Goal: Information Seeking & Learning: Learn about a topic

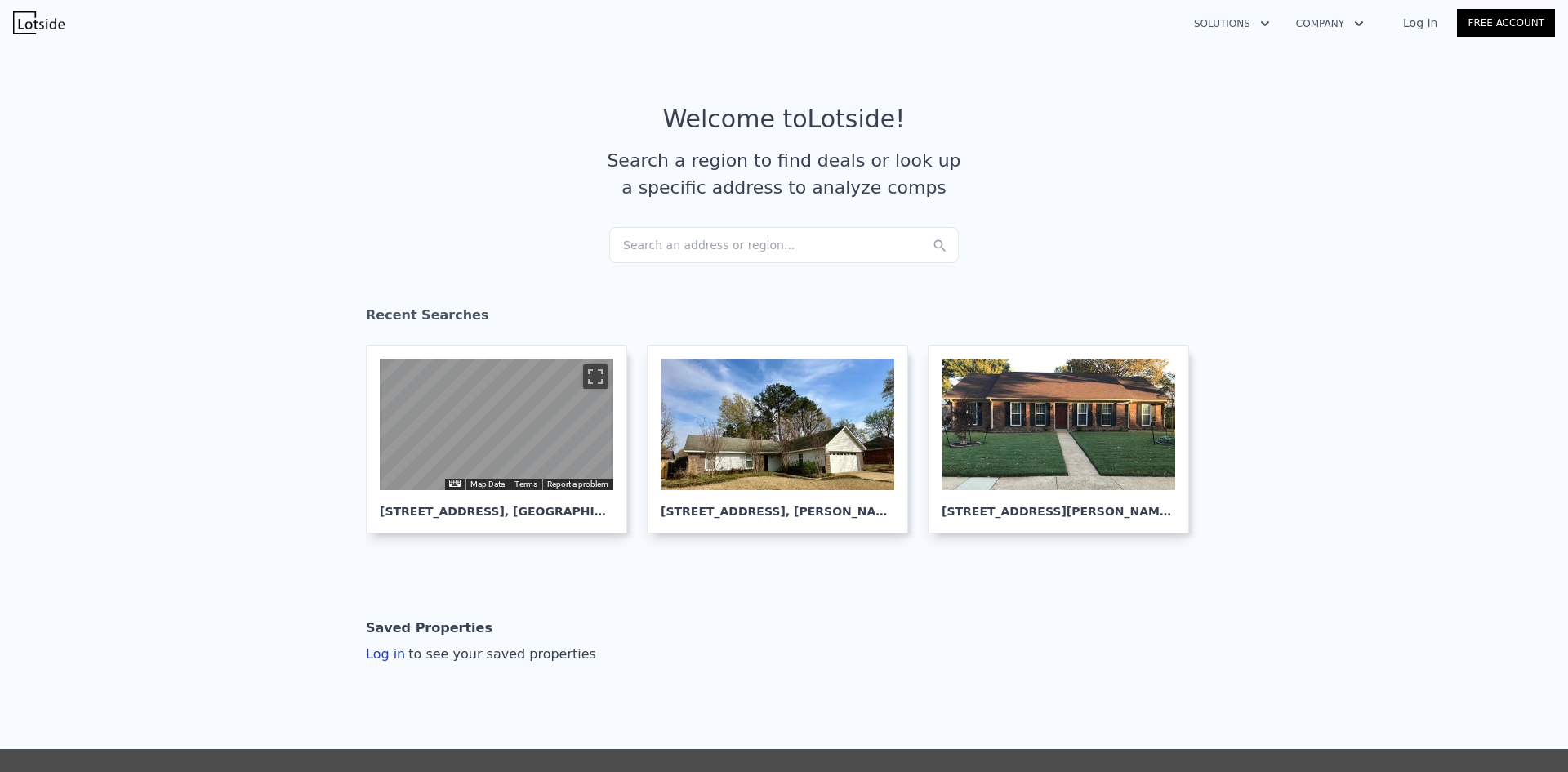
click at [664, 236] on div "Search an address or region..." at bounding box center [784, 245] width 349 height 36
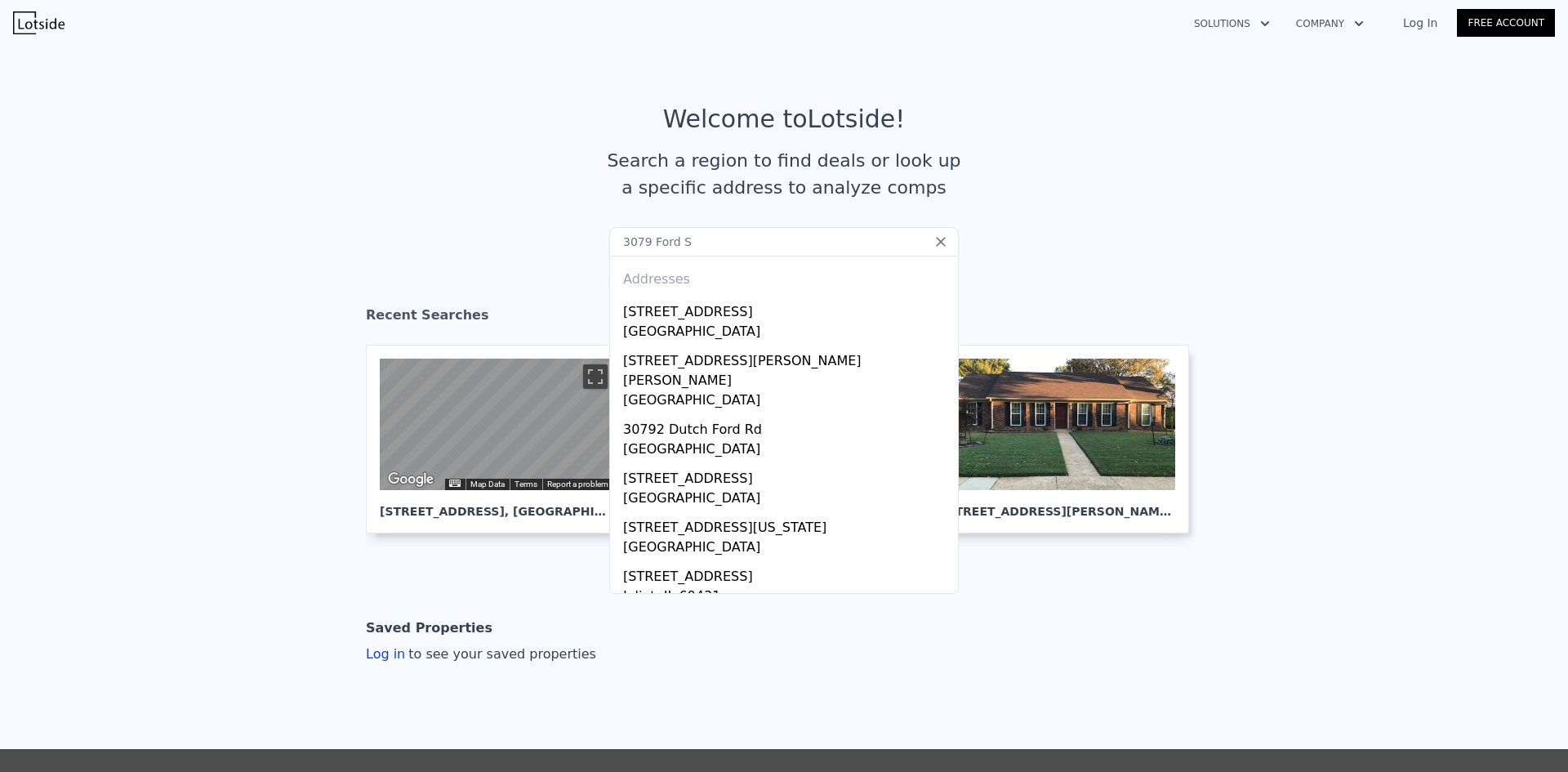
type input "[STREET_ADDRESS]"
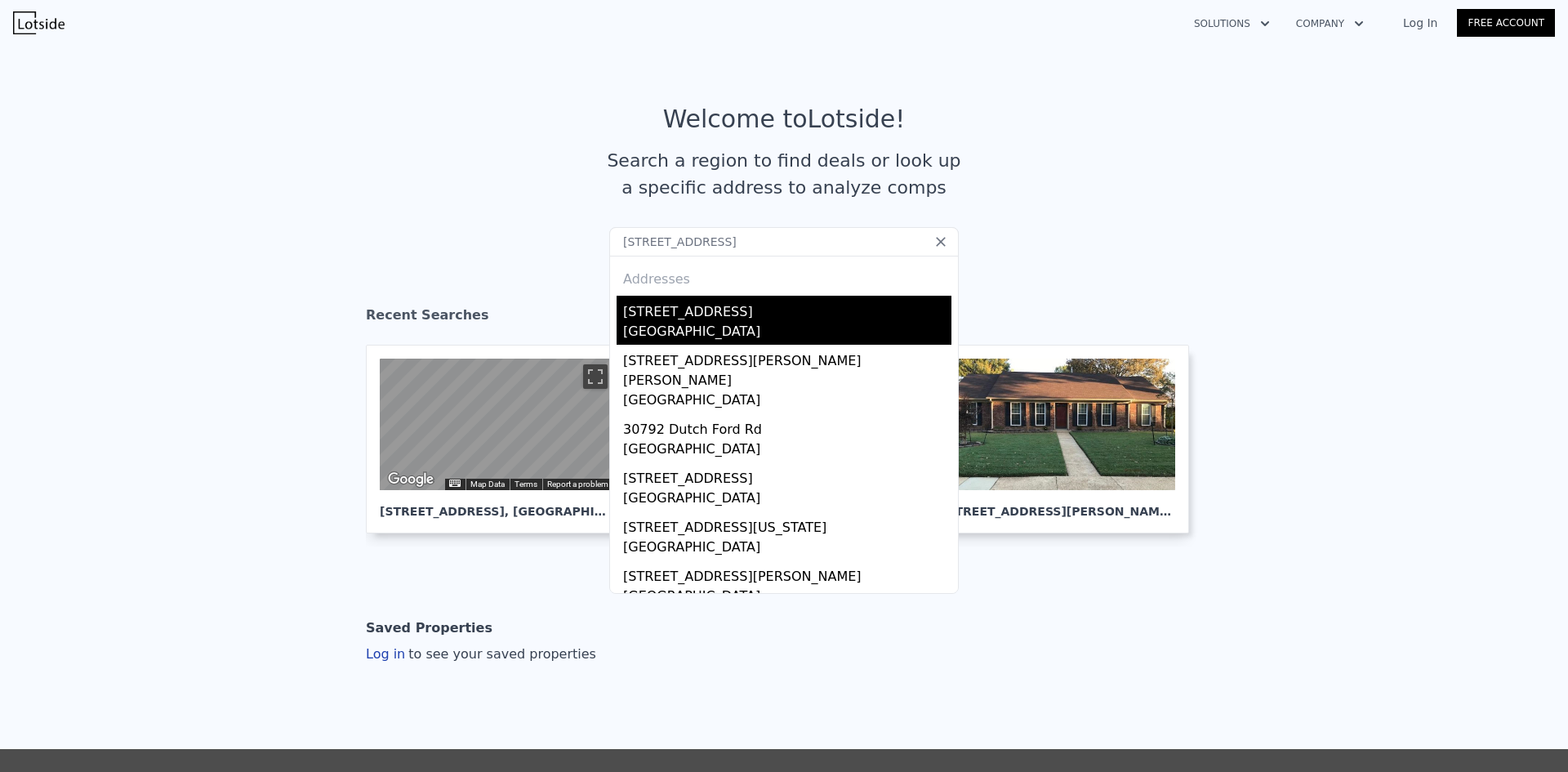
click at [737, 318] on div "[STREET_ADDRESS]" at bounding box center [787, 309] width 328 height 26
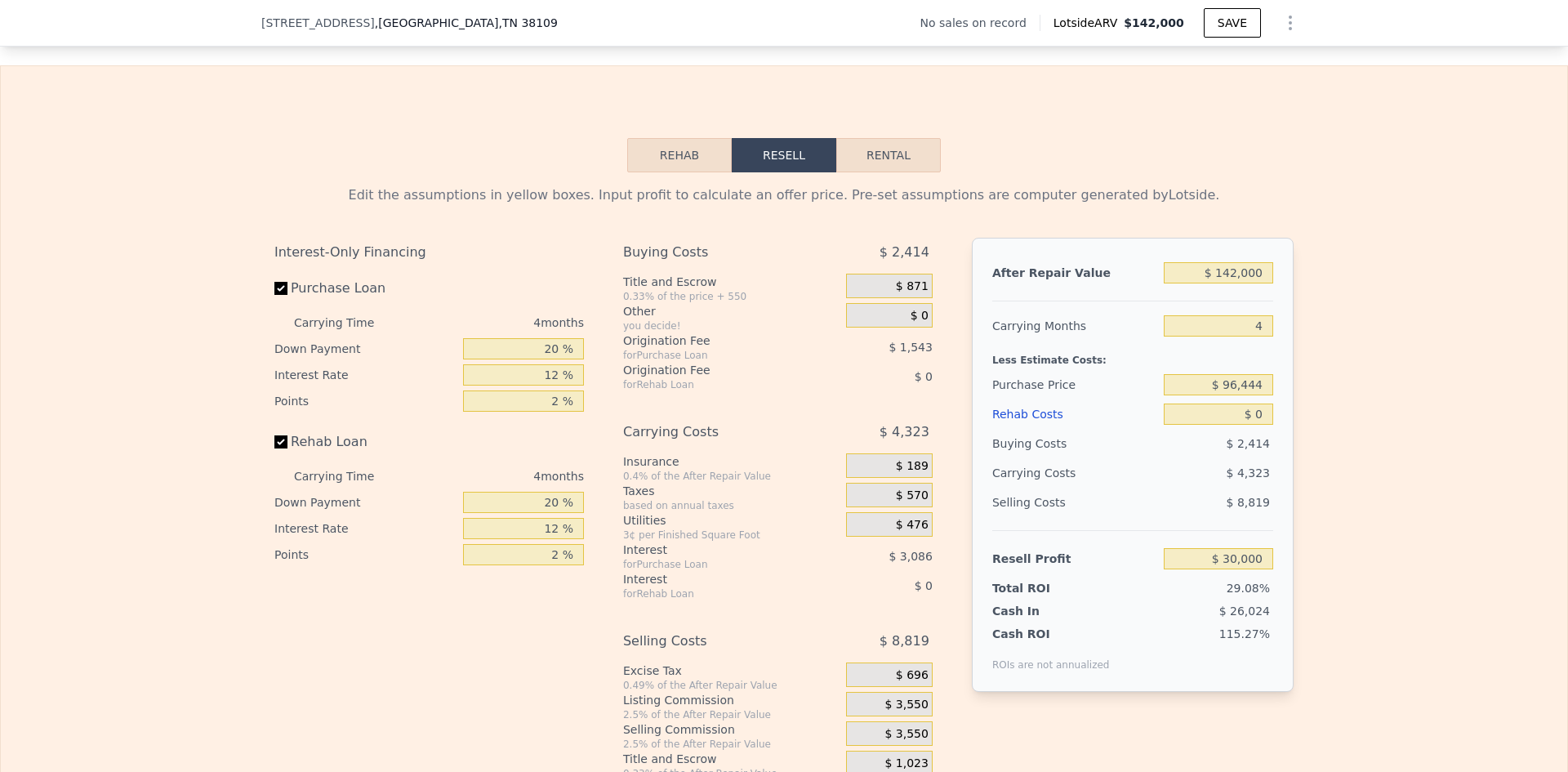
scroll to position [2278, 0]
click at [691, 155] on button "Rehab" at bounding box center [679, 153] width 104 height 34
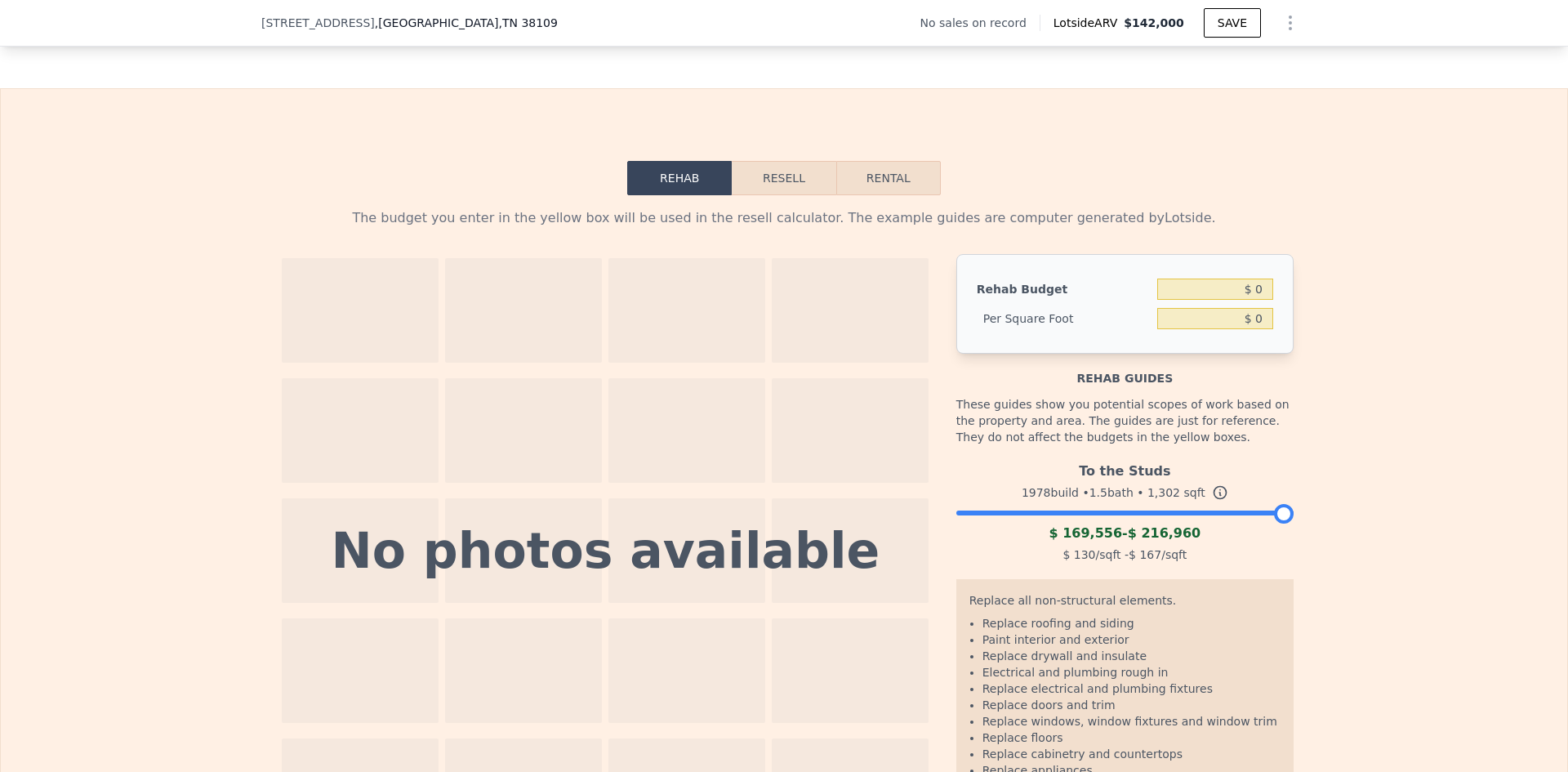
scroll to position [2251, 0]
click at [799, 171] on button "Resell" at bounding box center [784, 180] width 103 height 34
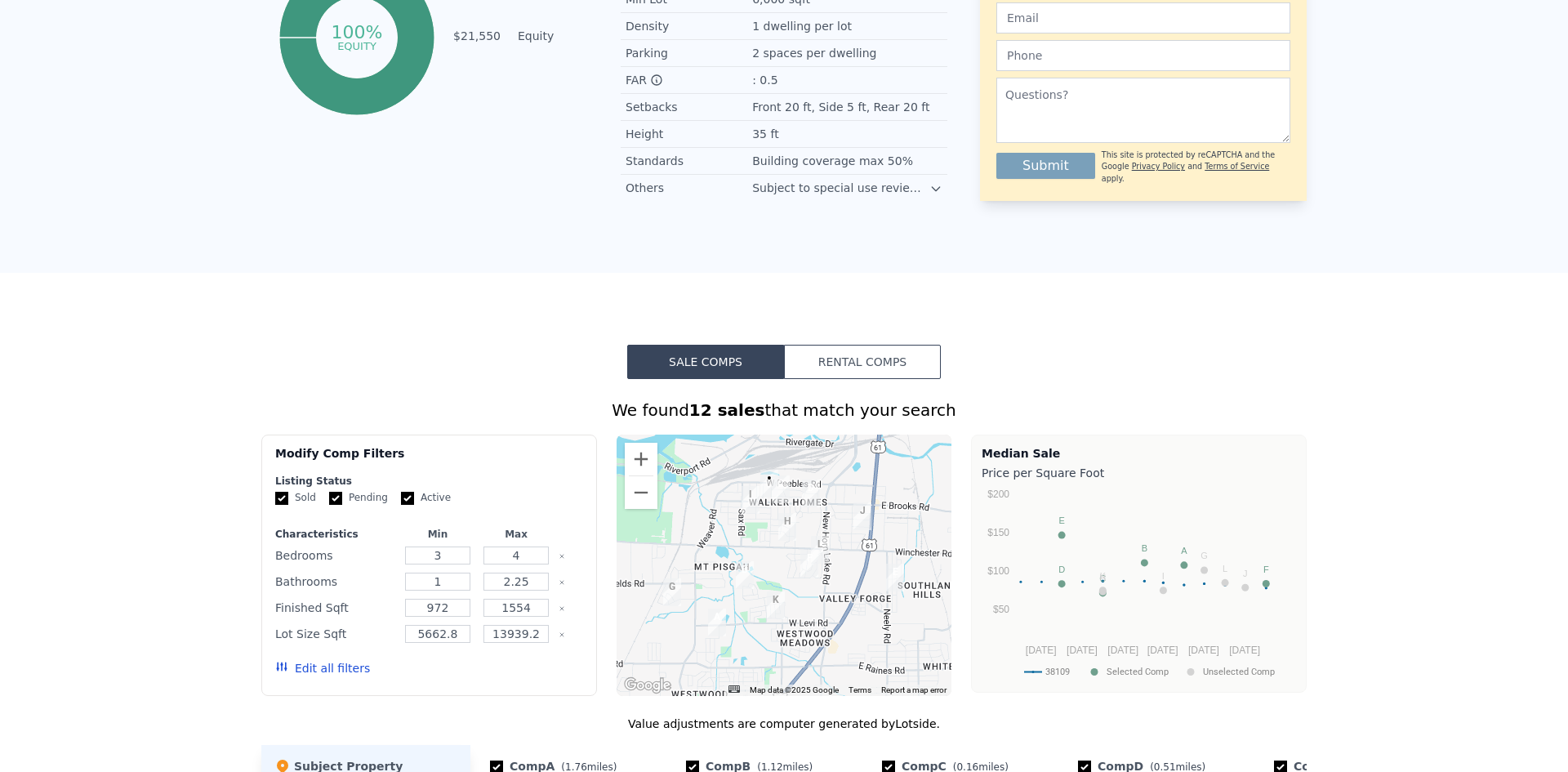
scroll to position [0, 0]
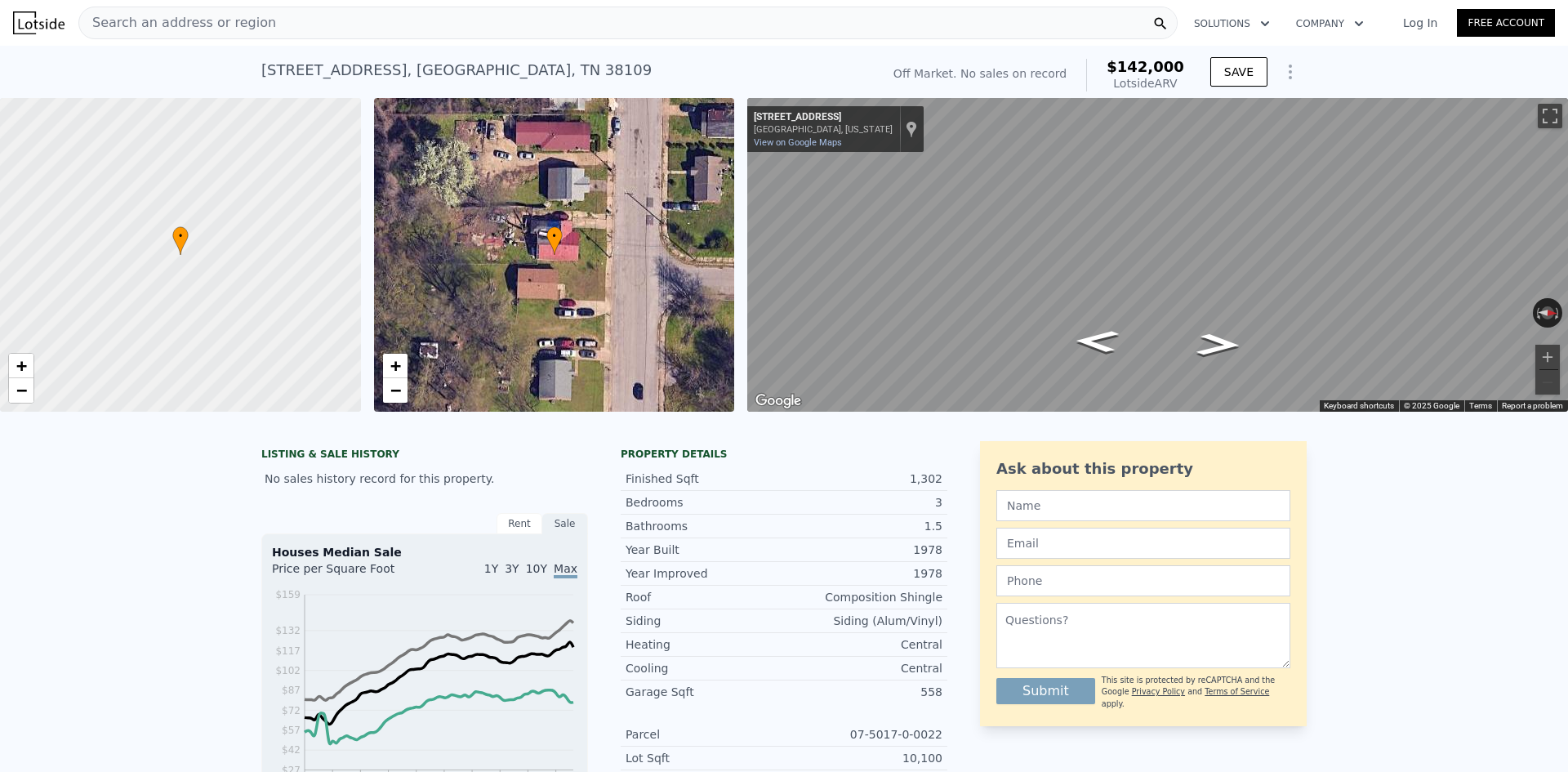
click at [474, 26] on div "Search an address or region" at bounding box center [628, 23] width 1099 height 33
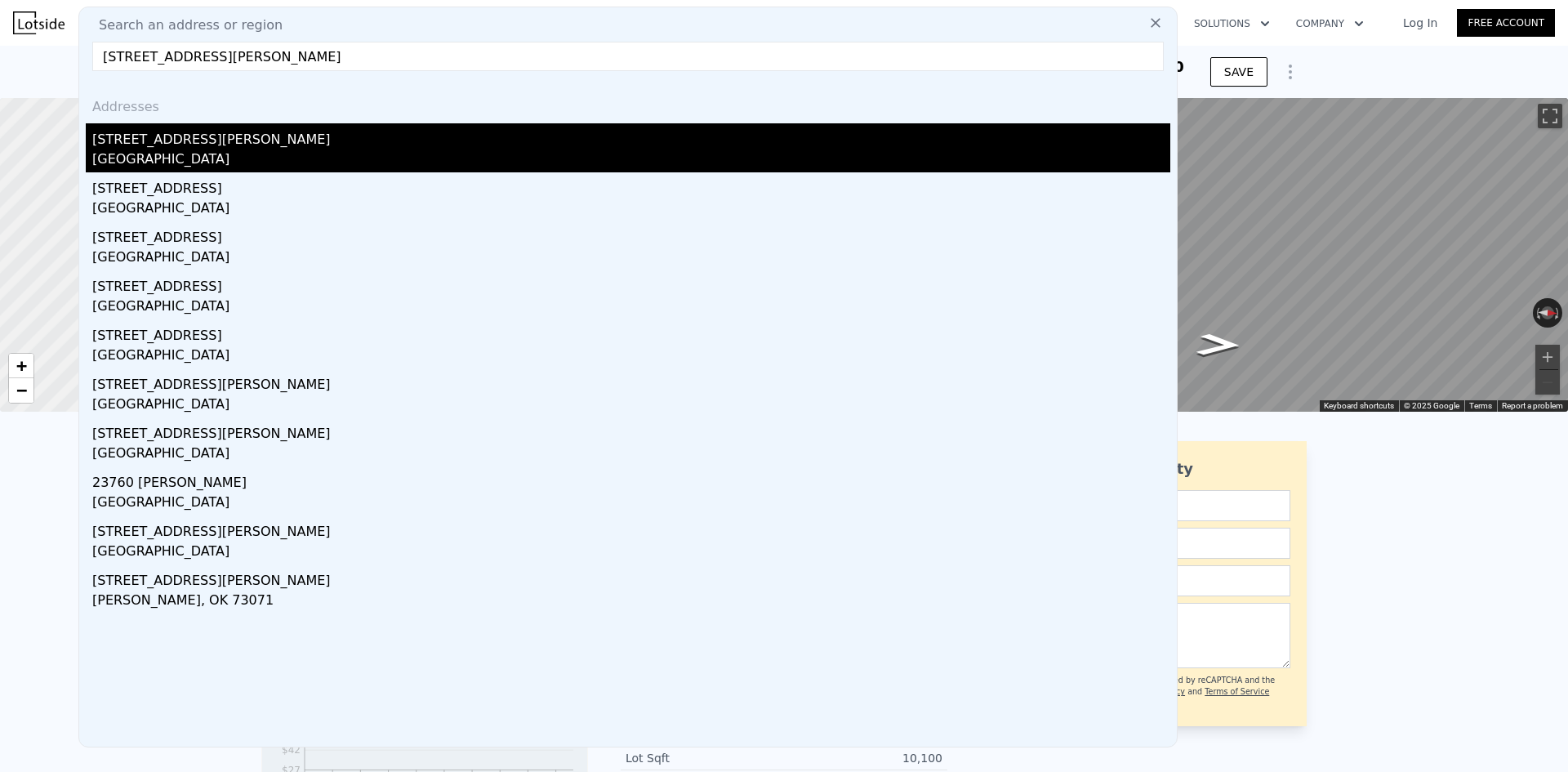
type input "[STREET_ADDRESS][PERSON_NAME]"
click at [353, 136] on div "[STREET_ADDRESS][PERSON_NAME]" at bounding box center [631, 136] width 1078 height 26
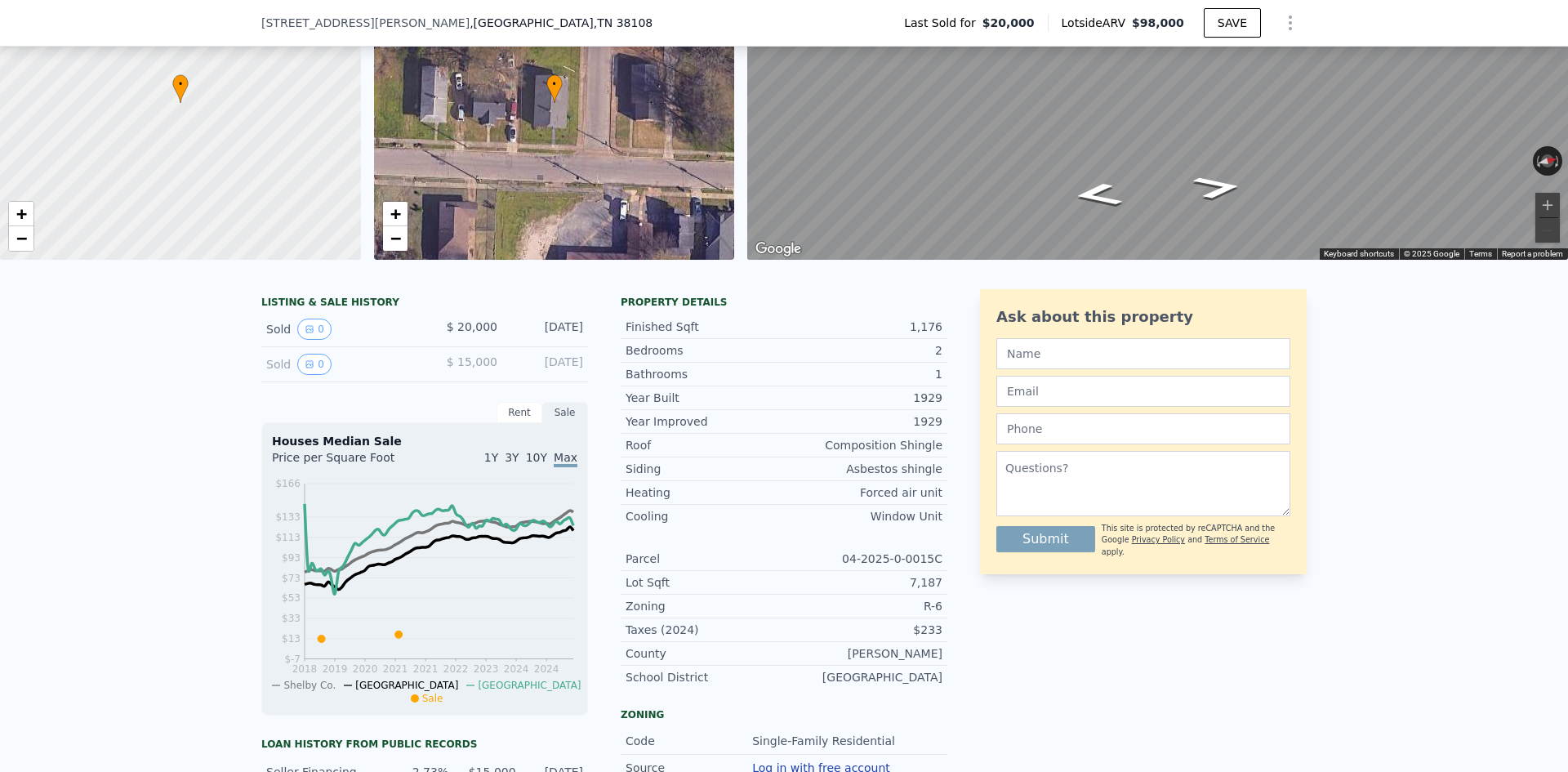
scroll to position [149, 0]
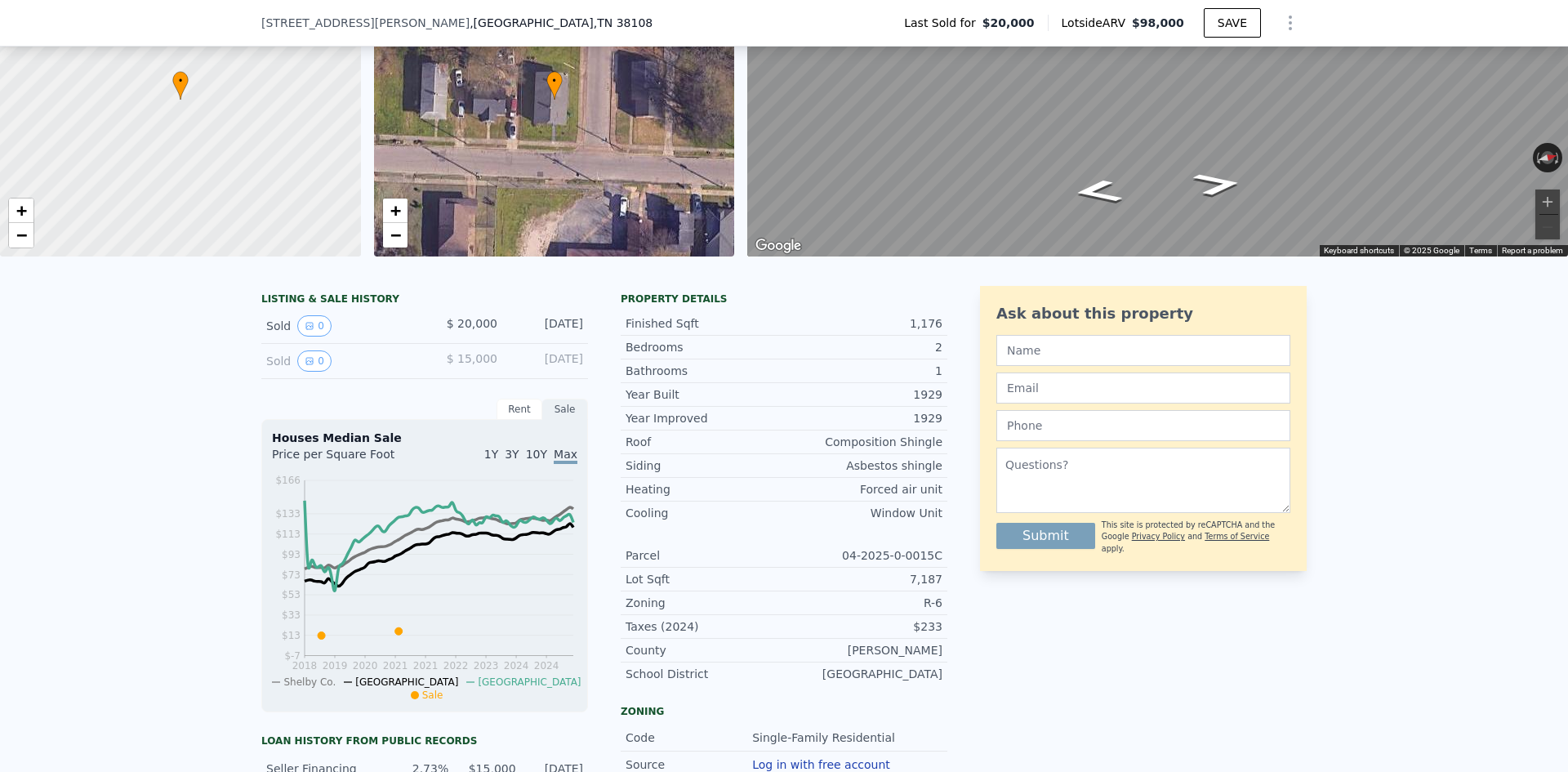
click at [555, 408] on div "Sale" at bounding box center [565, 409] width 46 height 21
click at [520, 411] on div "Rent" at bounding box center [519, 409] width 46 height 21
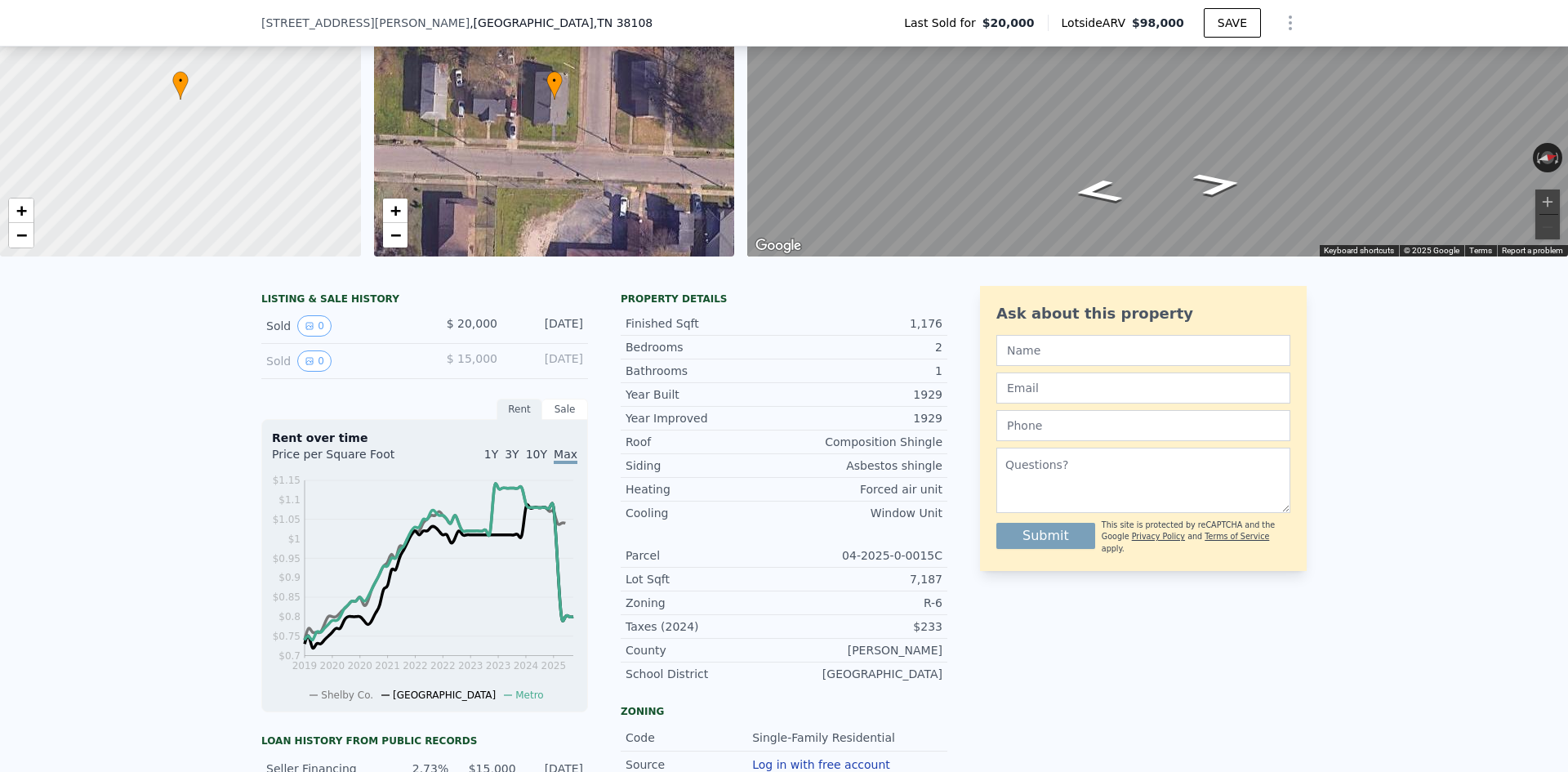
click at [559, 414] on div "Sale" at bounding box center [565, 409] width 46 height 21
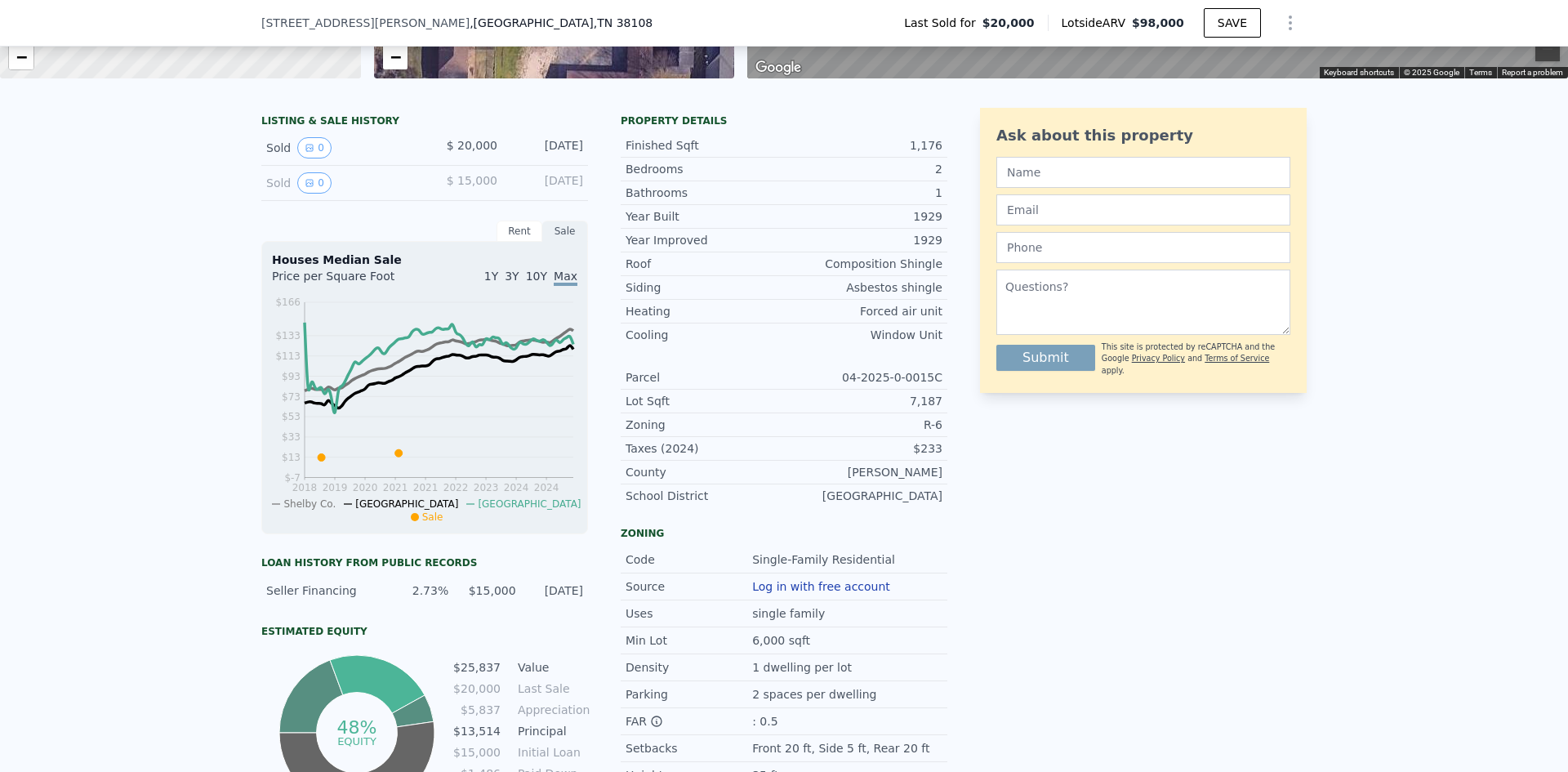
scroll to position [336, 0]
